Goal: Task Accomplishment & Management: Manage account settings

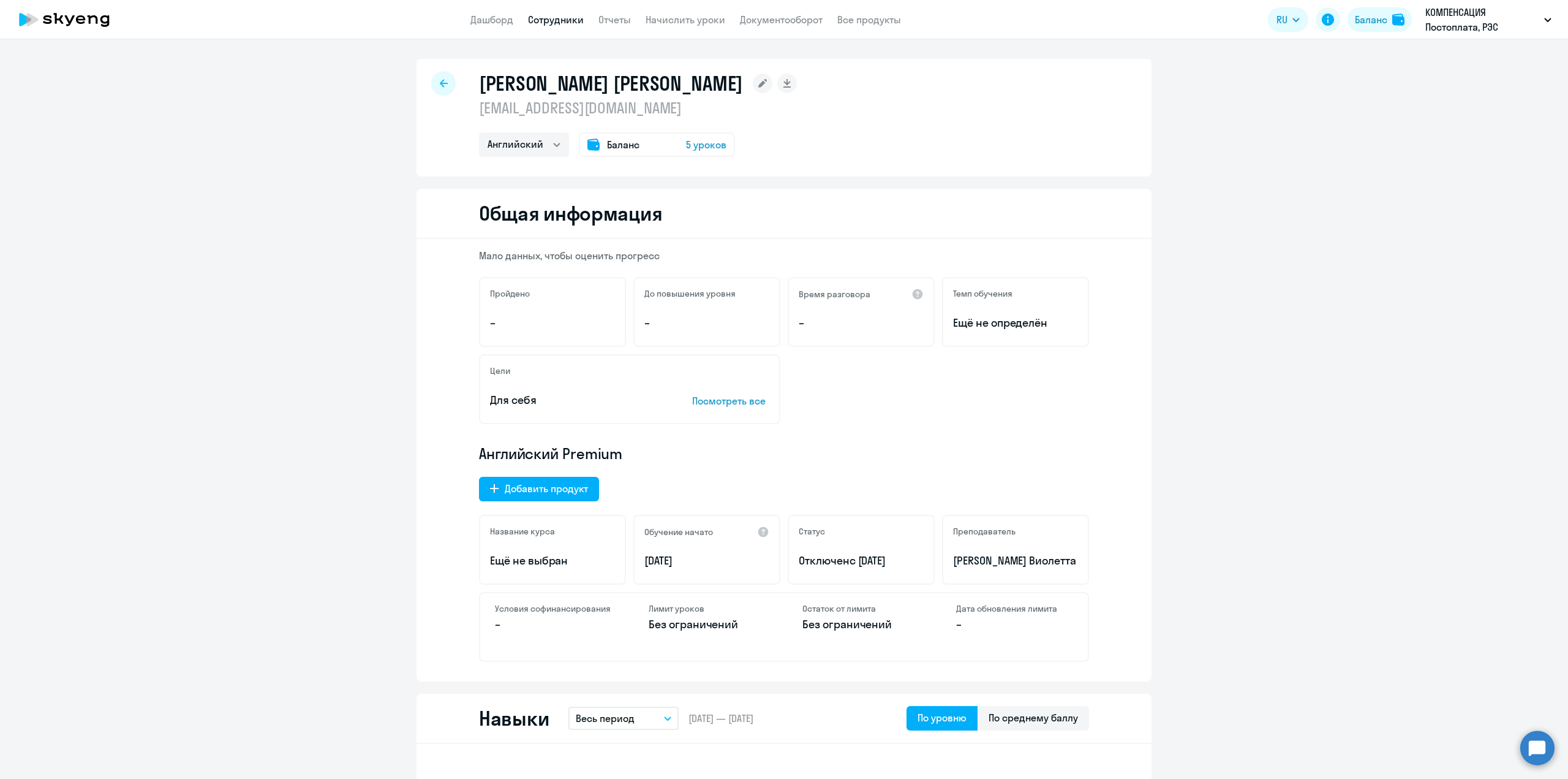
select select "english"
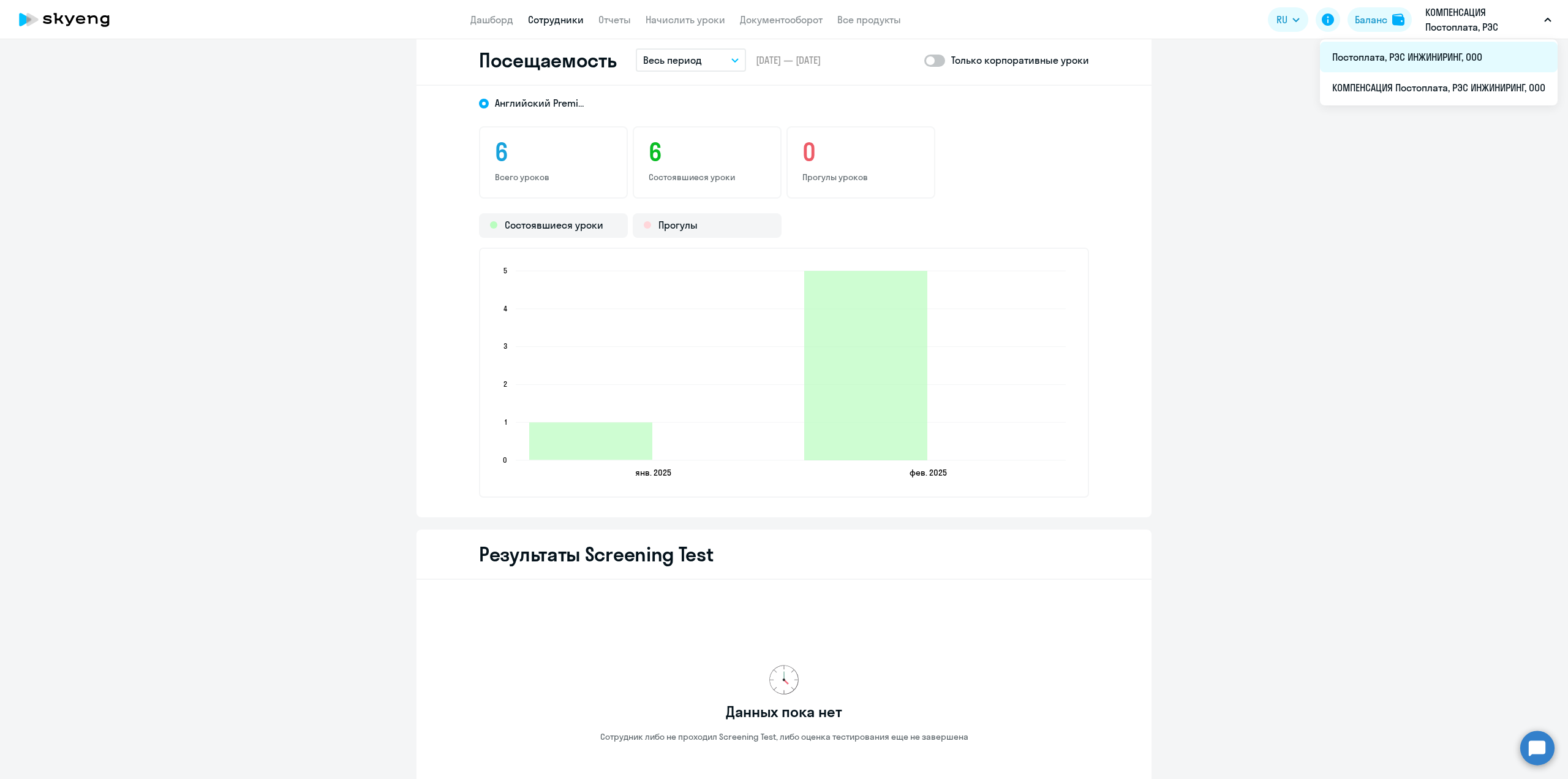
click at [1480, 49] on li "Постоплата, РЭС ИНЖИНИРИНГ, ООО" at bounding box center [1439, 56] width 238 height 31
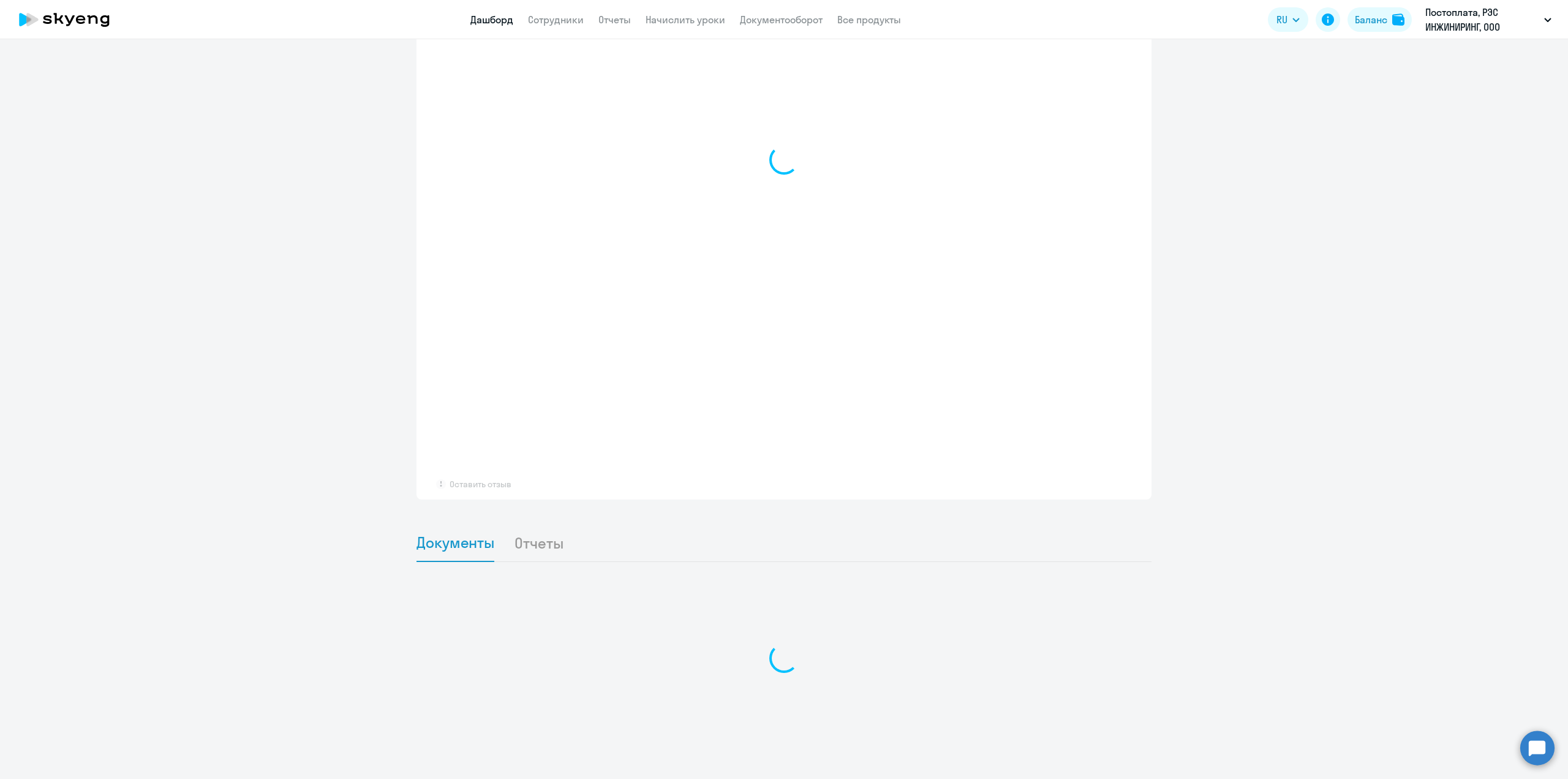
scroll to position [879, 0]
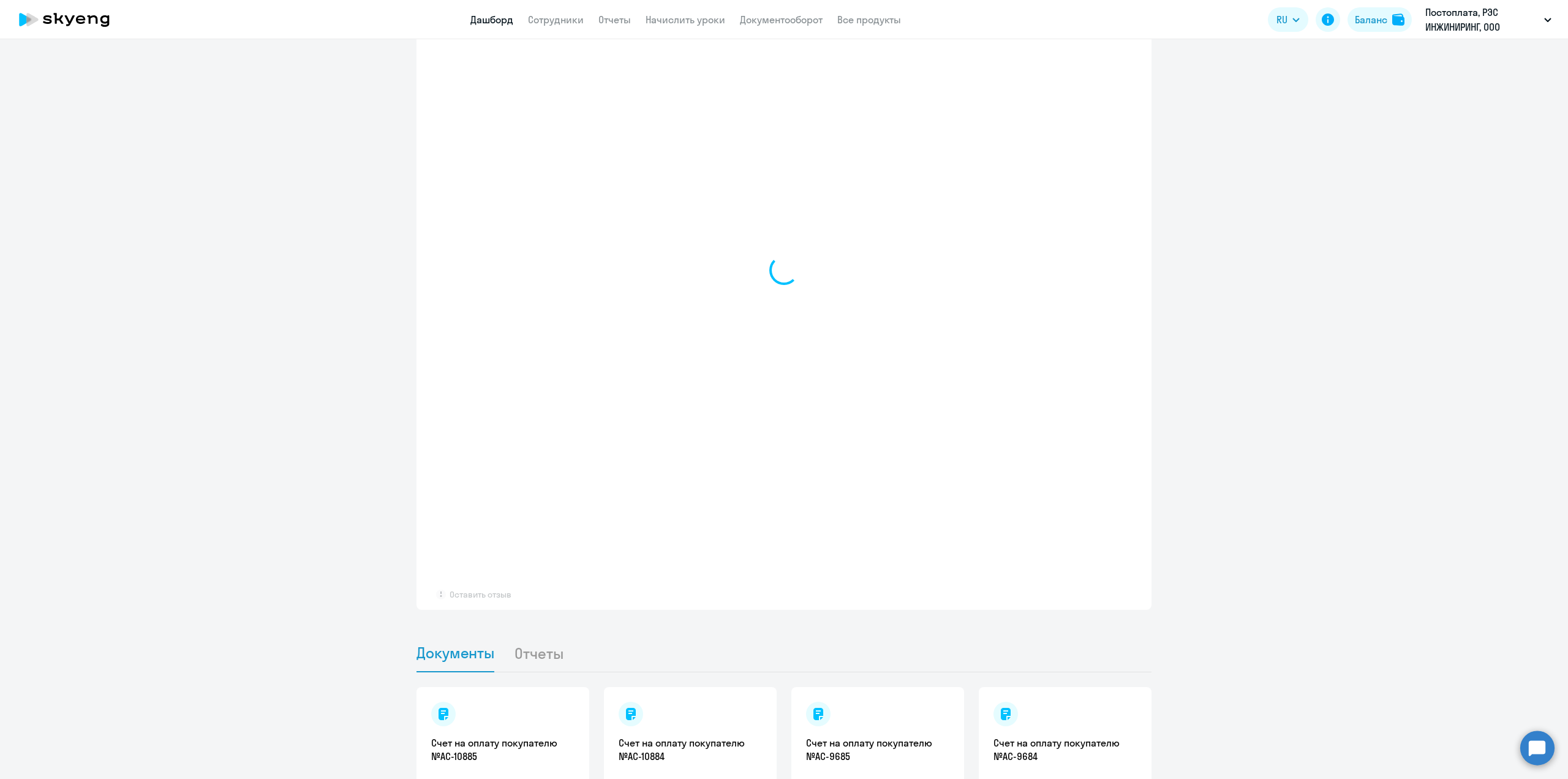
select select "30"
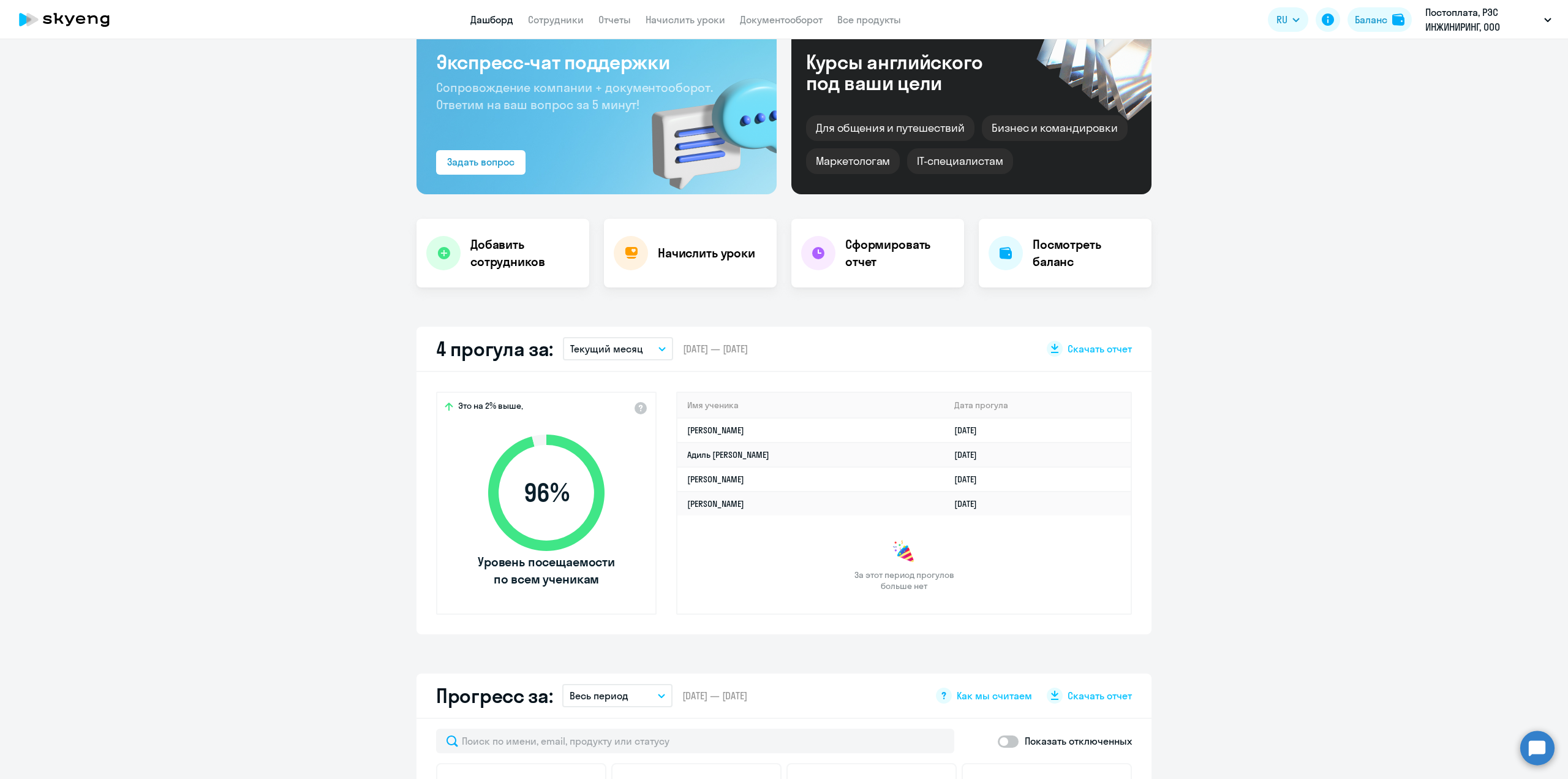
scroll to position [0, 0]
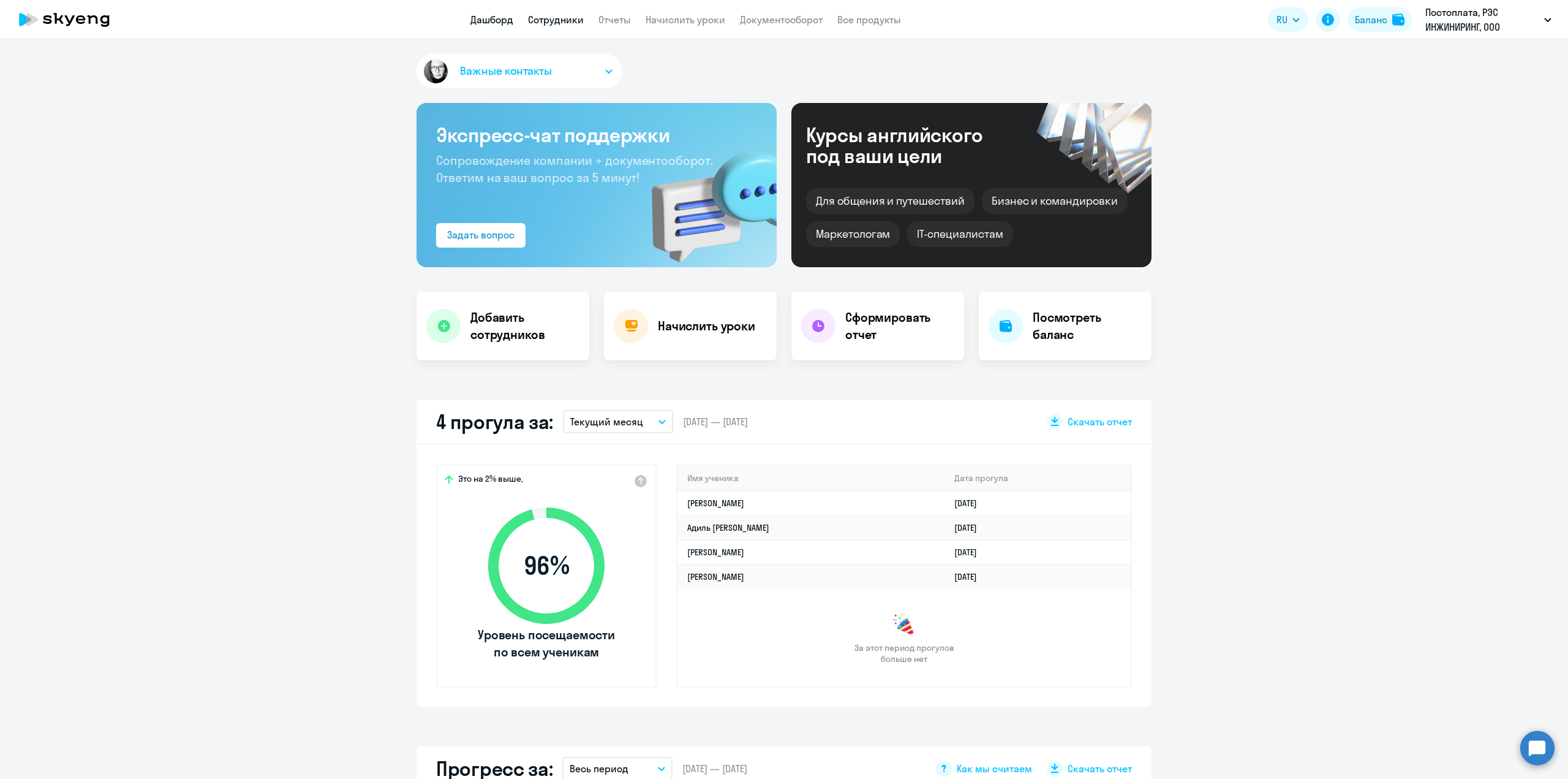
click at [550, 17] on link "Сотрудники" at bounding box center [555, 19] width 55 height 12
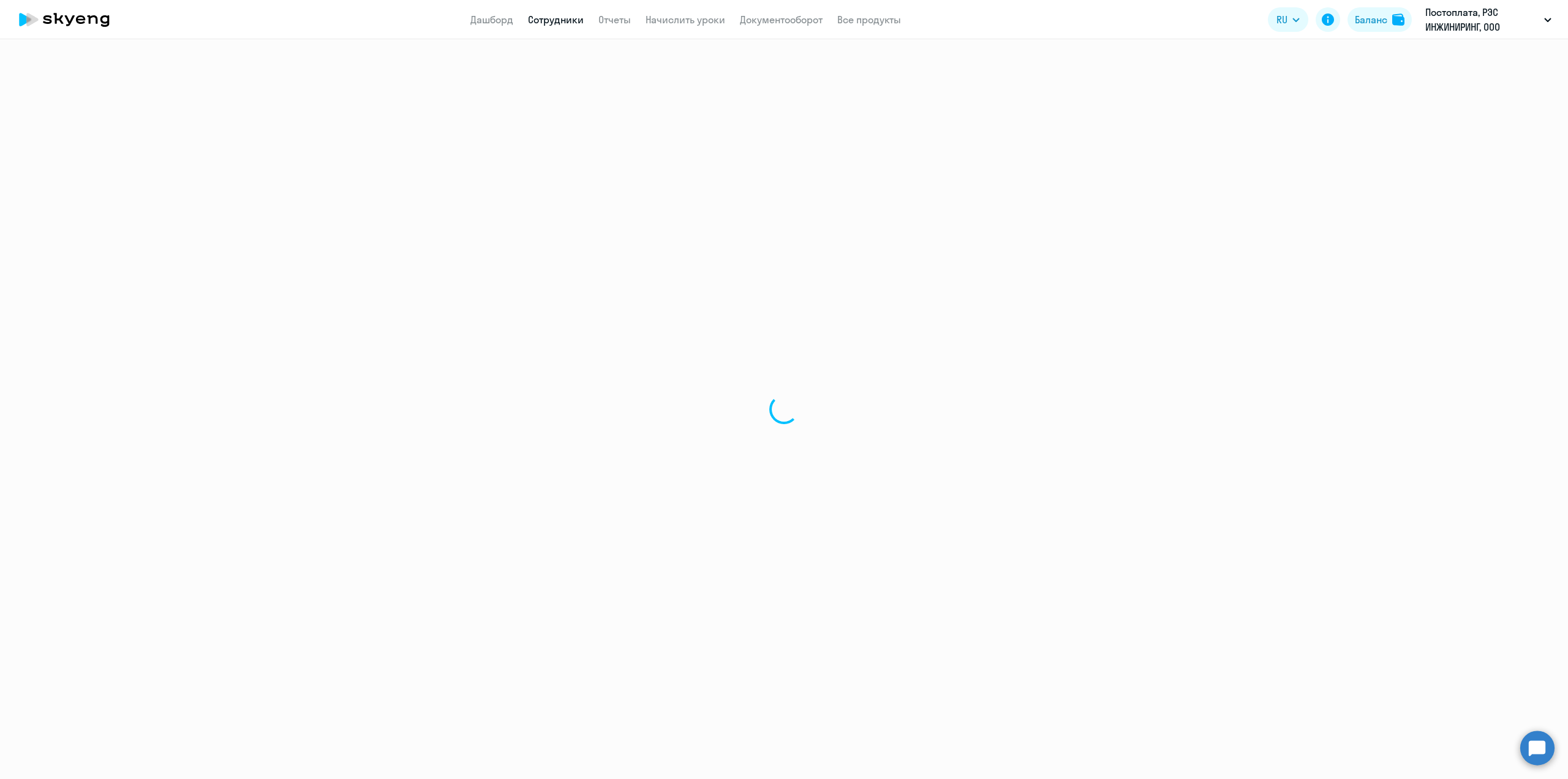
select select "30"
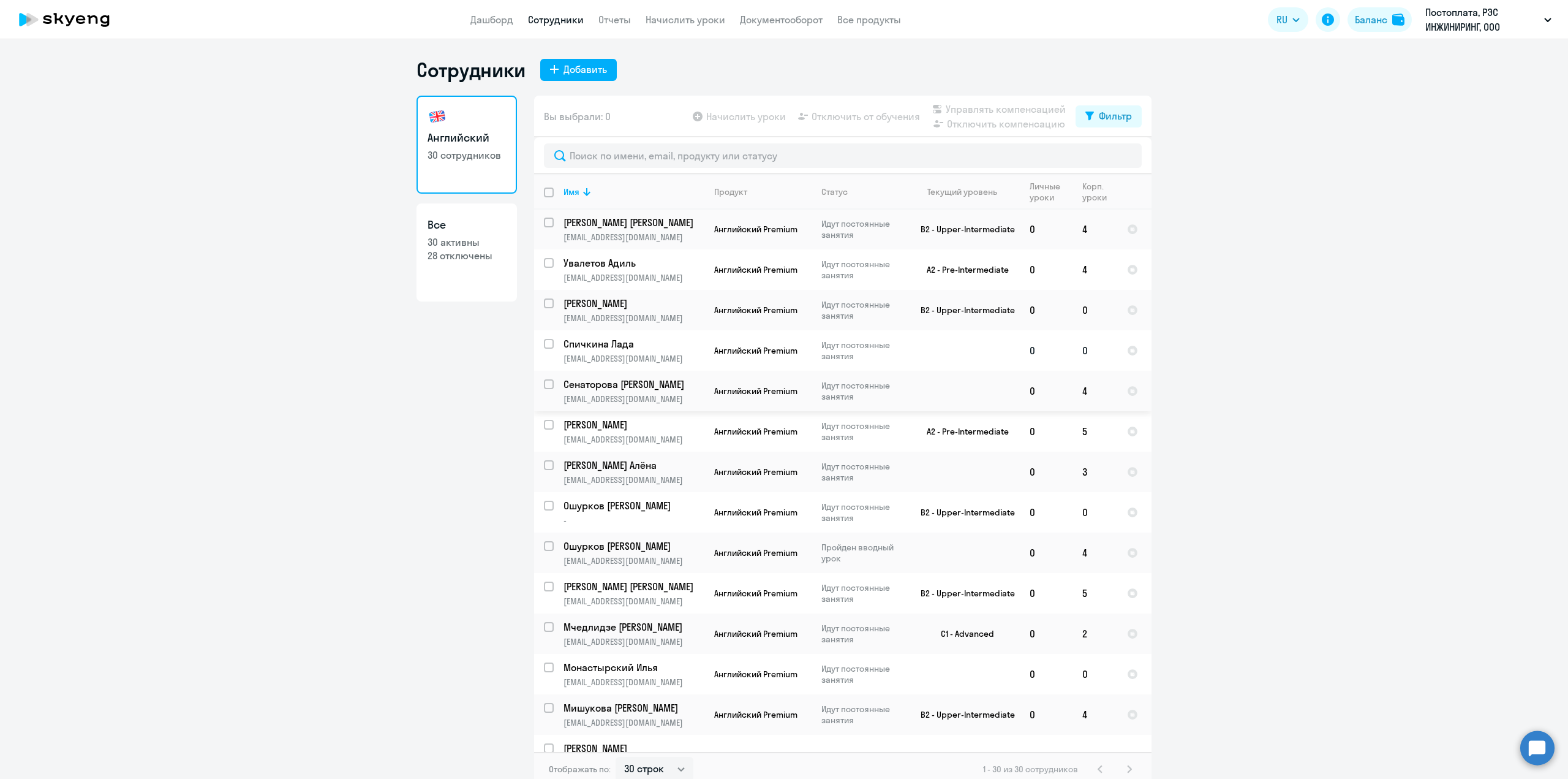
scroll to position [122, 0]
click at [547, 342] on input "select row 42178267" at bounding box center [556, 351] width 25 height 25
checkbox input "true"
click at [898, 118] on span "Отключить от обучения" at bounding box center [865, 117] width 108 height 15
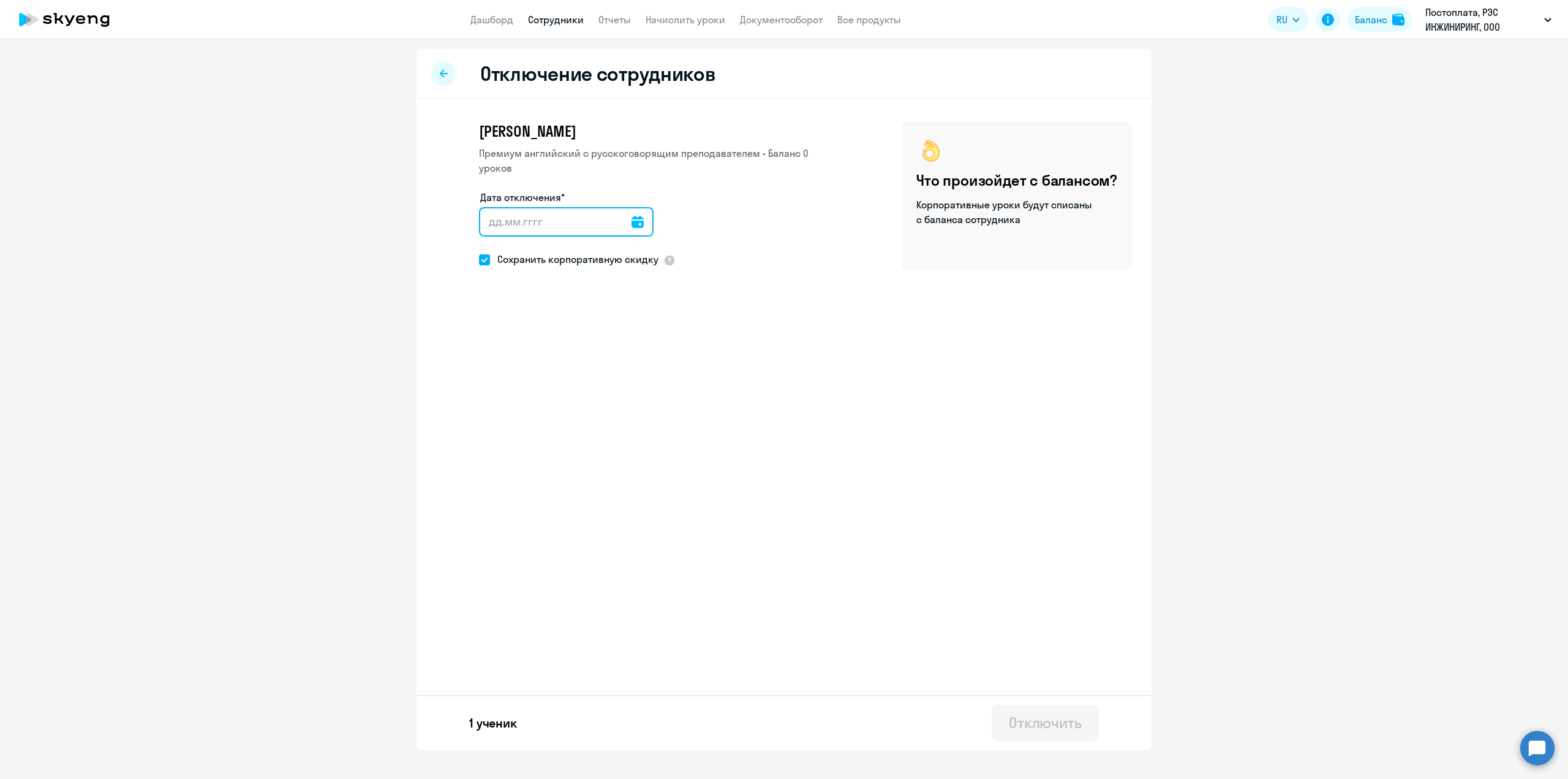
click at [638, 222] on input "Дата отключения*" at bounding box center [566, 222] width 174 height 30
click at [631, 223] on icon at bounding box center [637, 222] width 12 height 12
click at [567, 332] on span "2" at bounding box center [570, 337] width 22 height 22
type input "[DATE]"
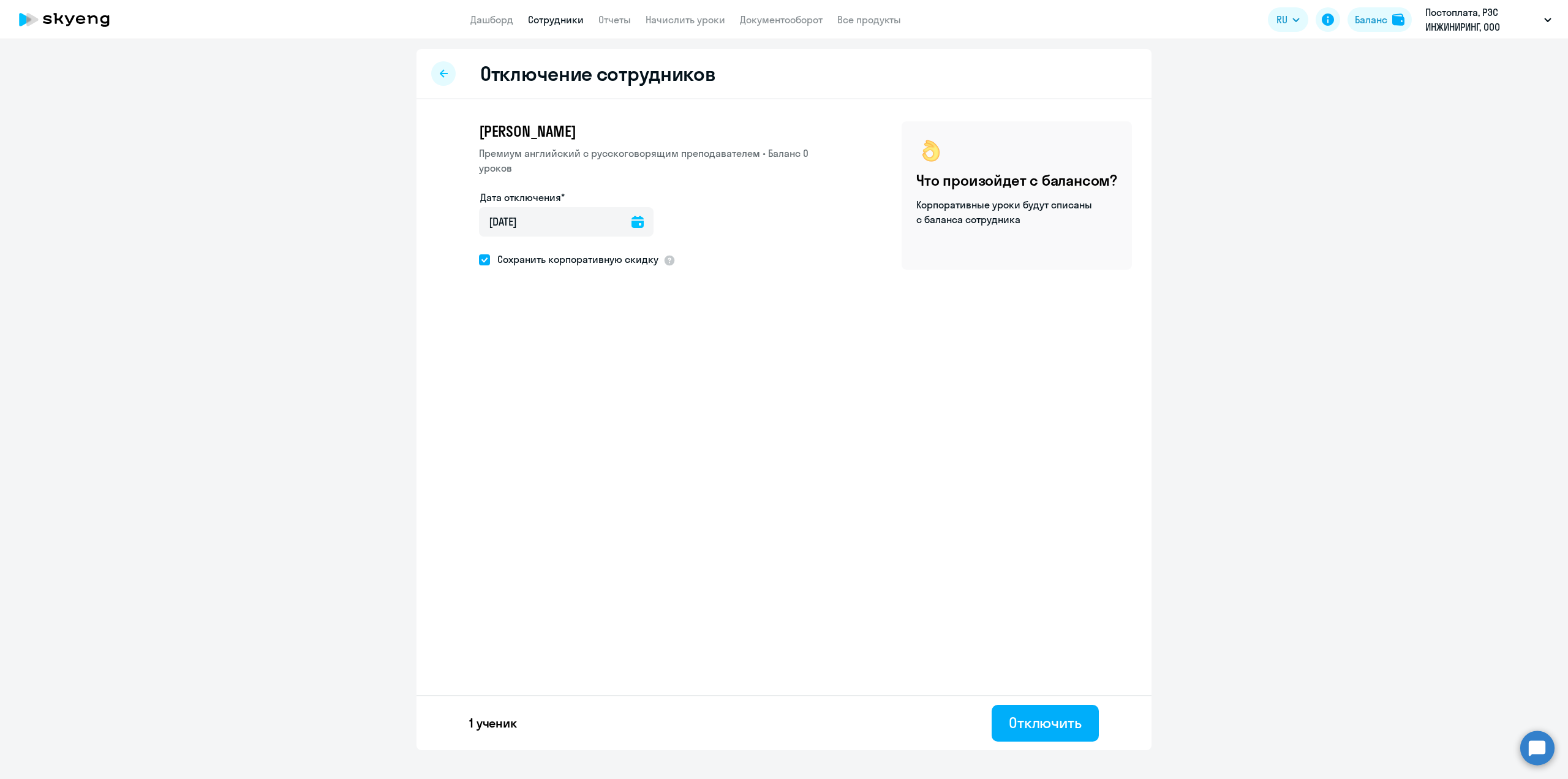
drag, startPoint x: 631, startPoint y: 214, endPoint x: 632, endPoint y: 233, distance: 19.0
click at [632, 213] on div at bounding box center [637, 222] width 12 height 30
click at [636, 220] on icon at bounding box center [637, 222] width 12 height 12
click at [551, 336] on span "1" at bounding box center [545, 337] width 22 height 22
type input "[DATE]"
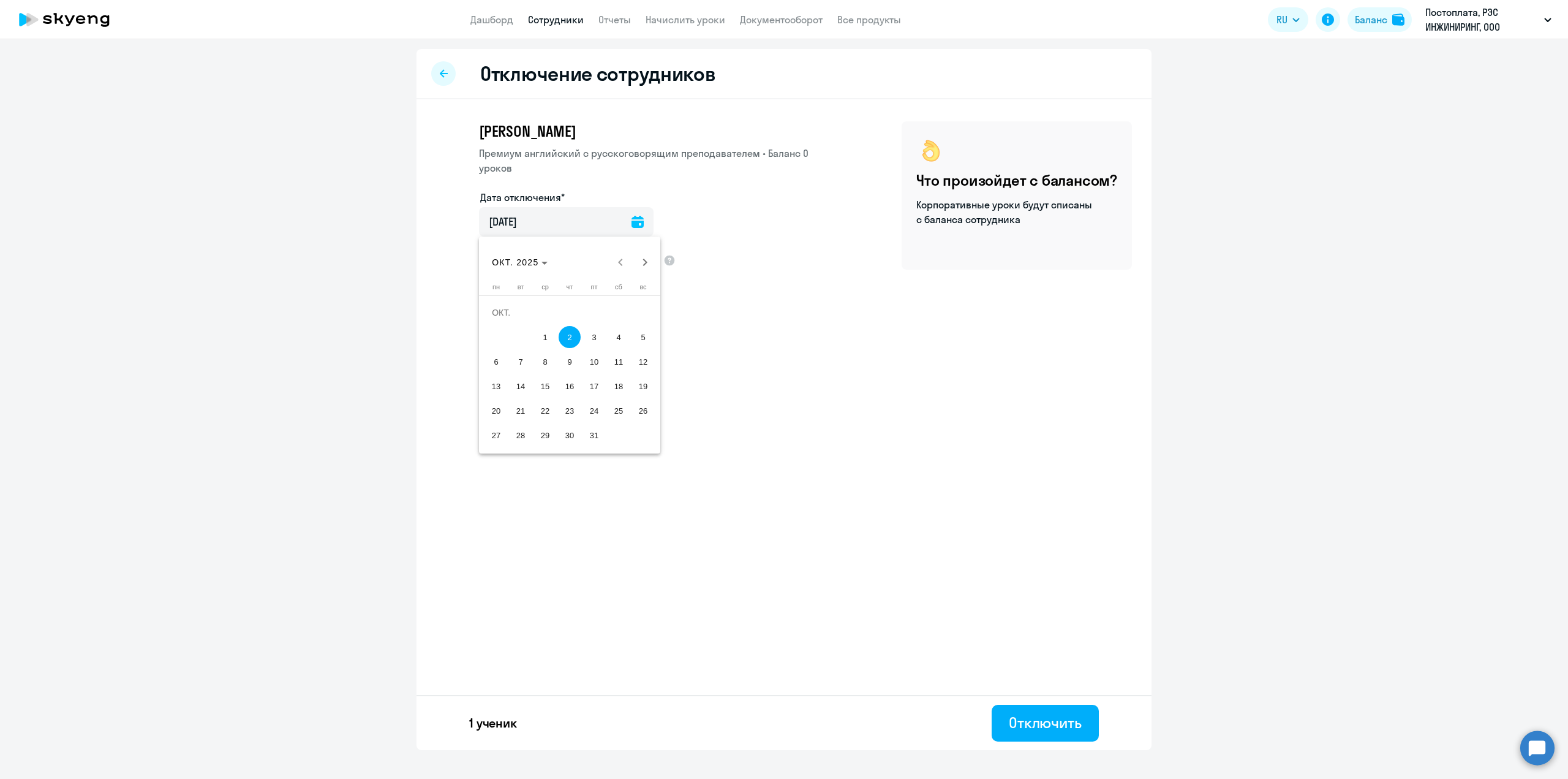
type input "[DATE]"
click at [1026, 724] on div "Отключить" at bounding box center [1046, 723] width 73 height 20
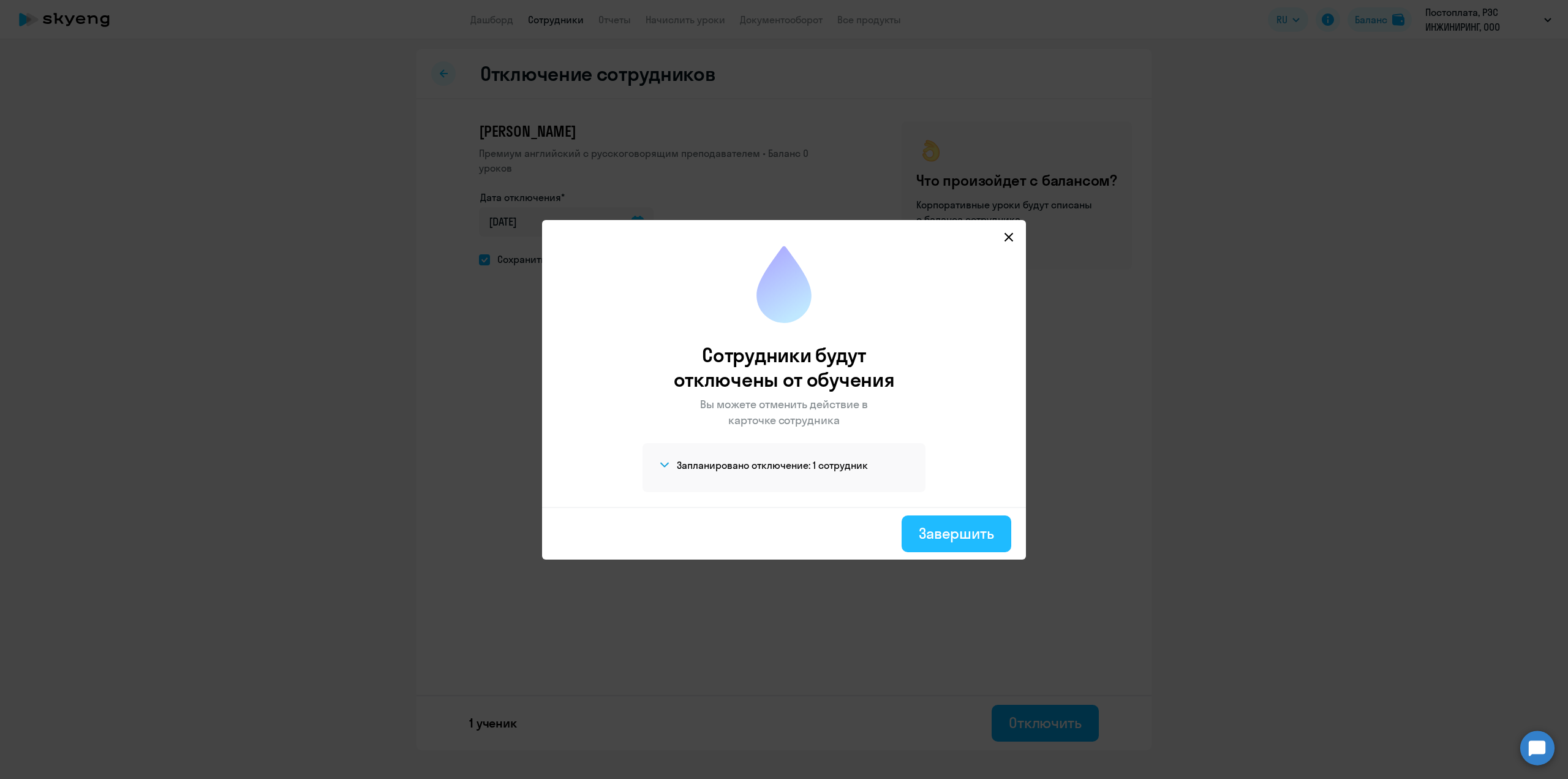
click at [952, 536] on div "Завершить" at bounding box center [956, 533] width 75 height 20
select select "30"
